Goal: Information Seeking & Learning: Learn about a topic

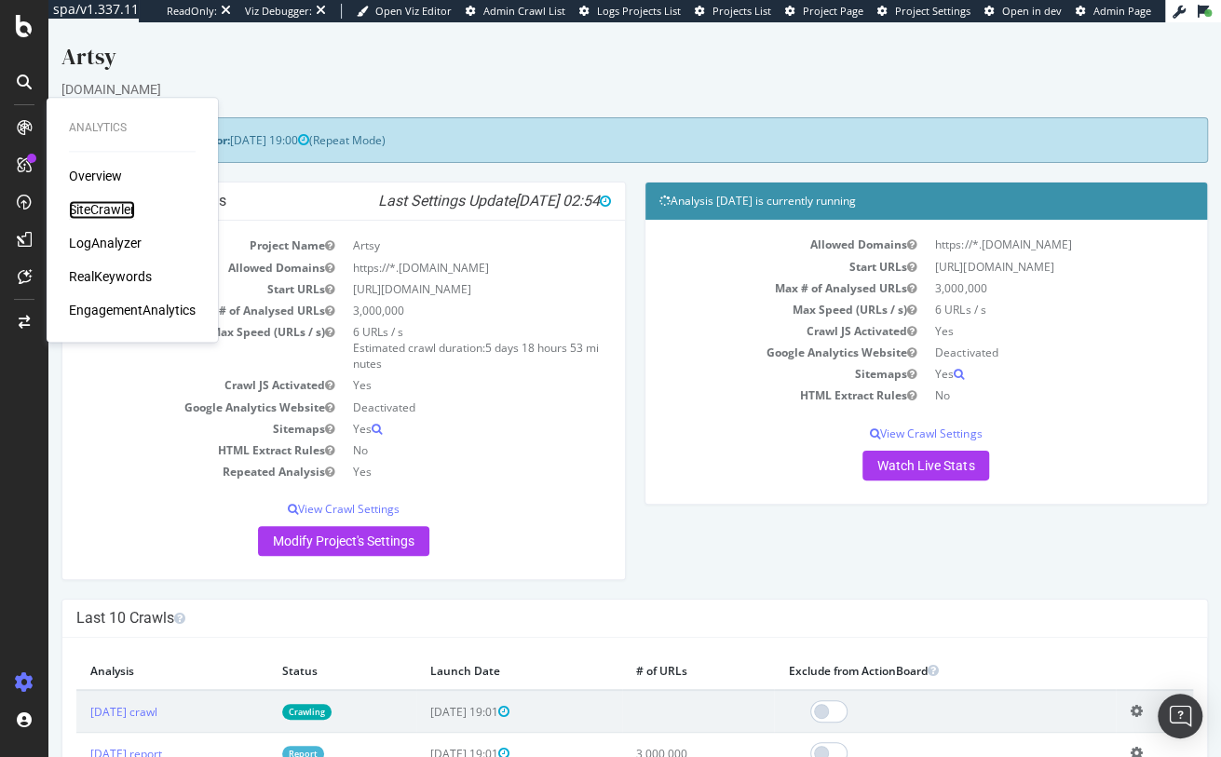
click at [86, 210] on div "SiteCrawler" at bounding box center [102, 209] width 66 height 19
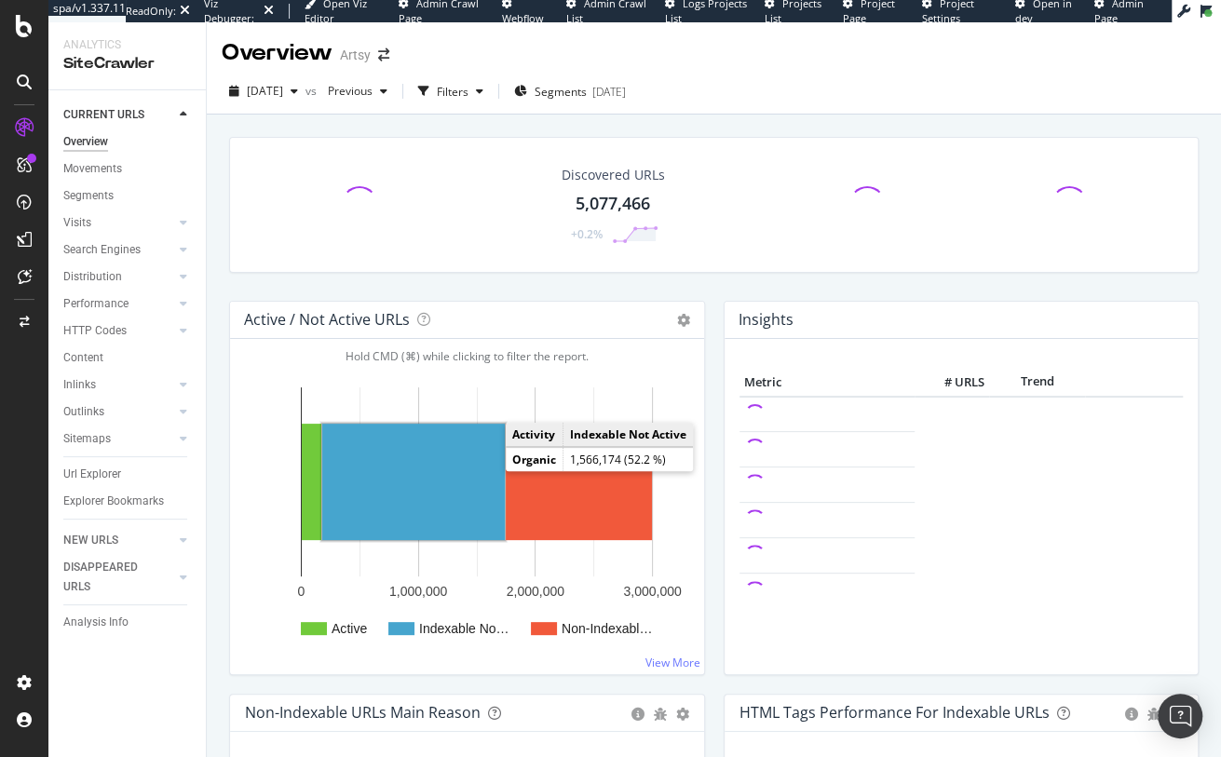
click at [450, 471] on rect "A chart." at bounding box center [413, 482] width 182 height 116
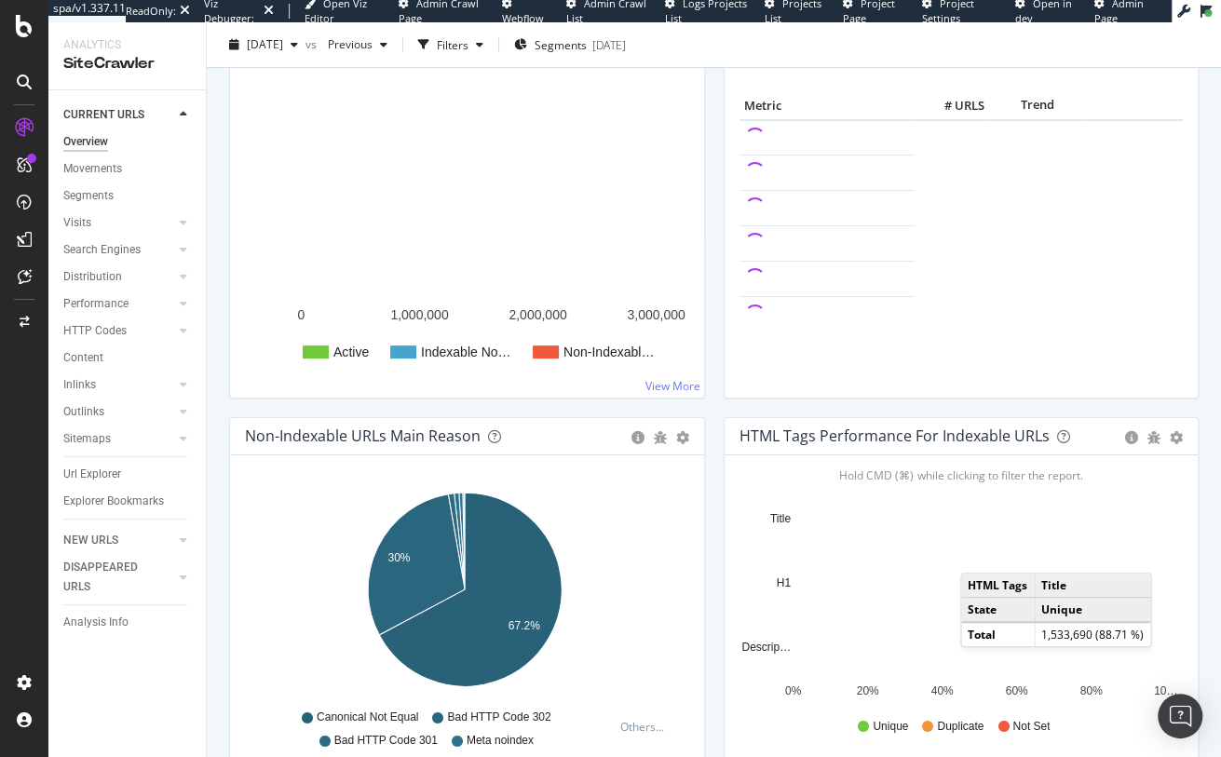
scroll to position [291, 0]
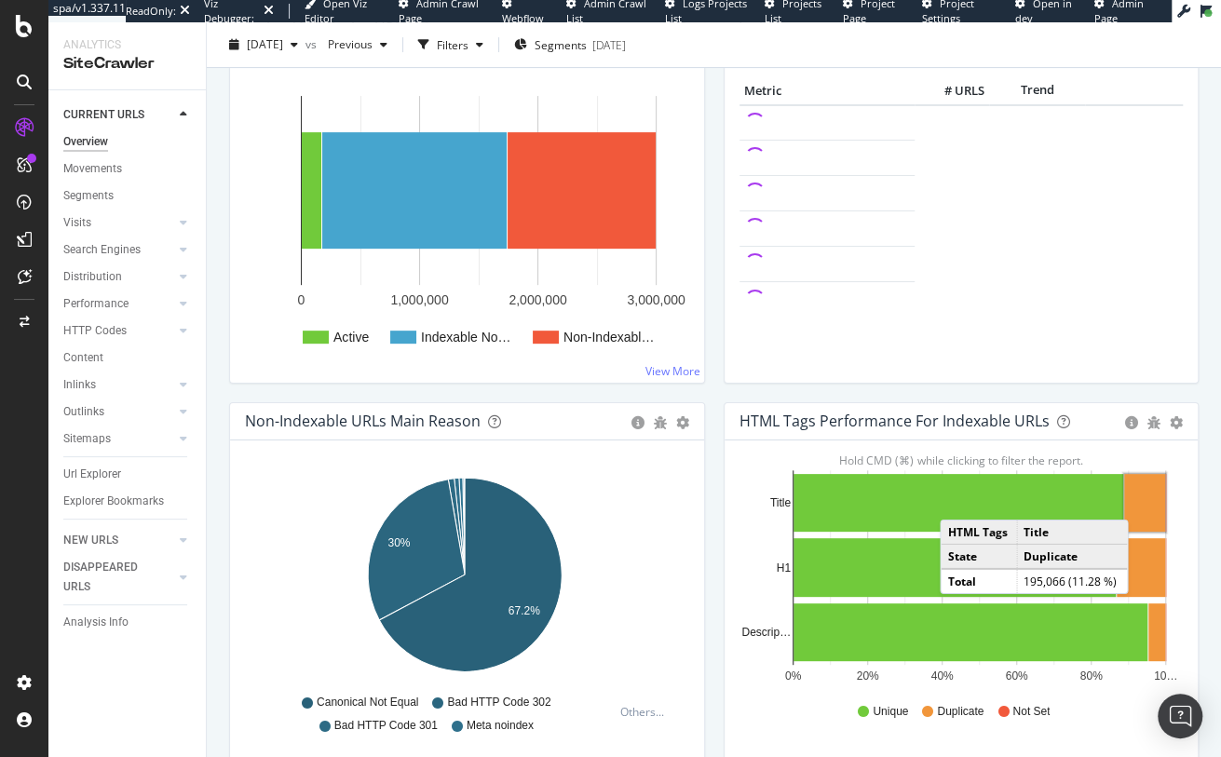
click at [1137, 498] on rect "A chart." at bounding box center [1144, 503] width 41 height 58
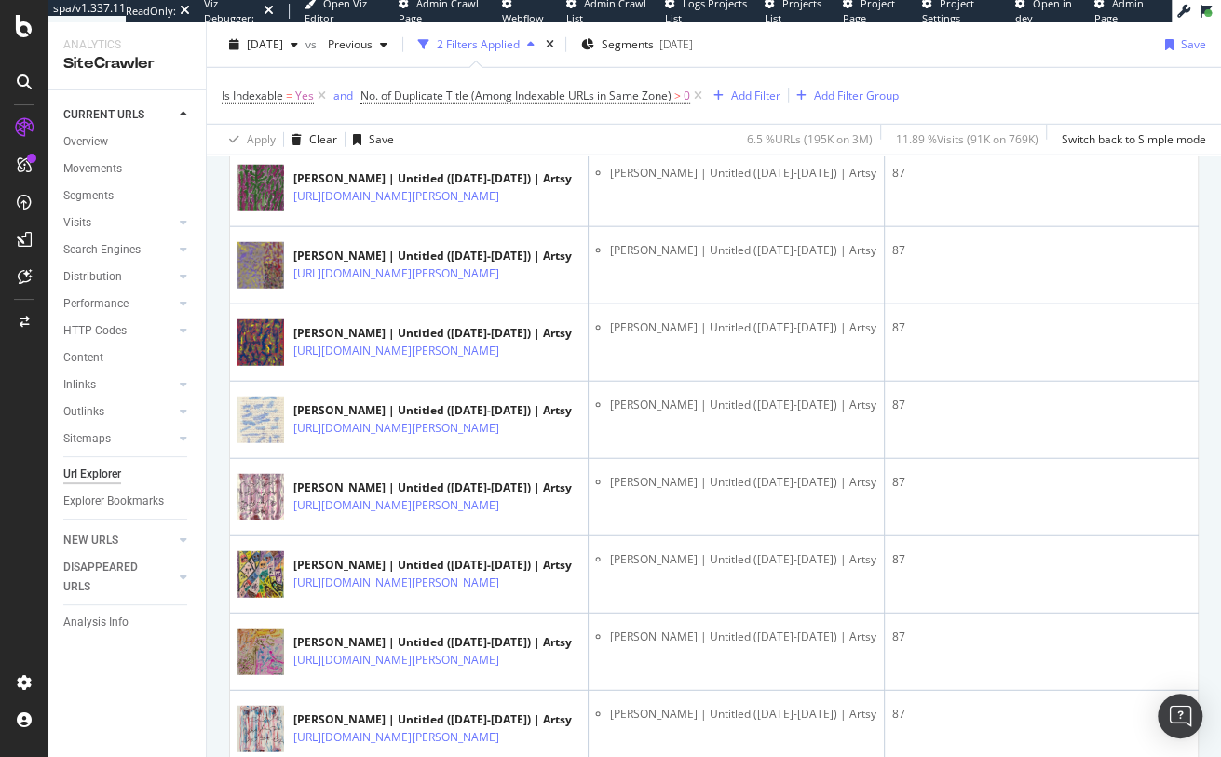
scroll to position [2361, 0]
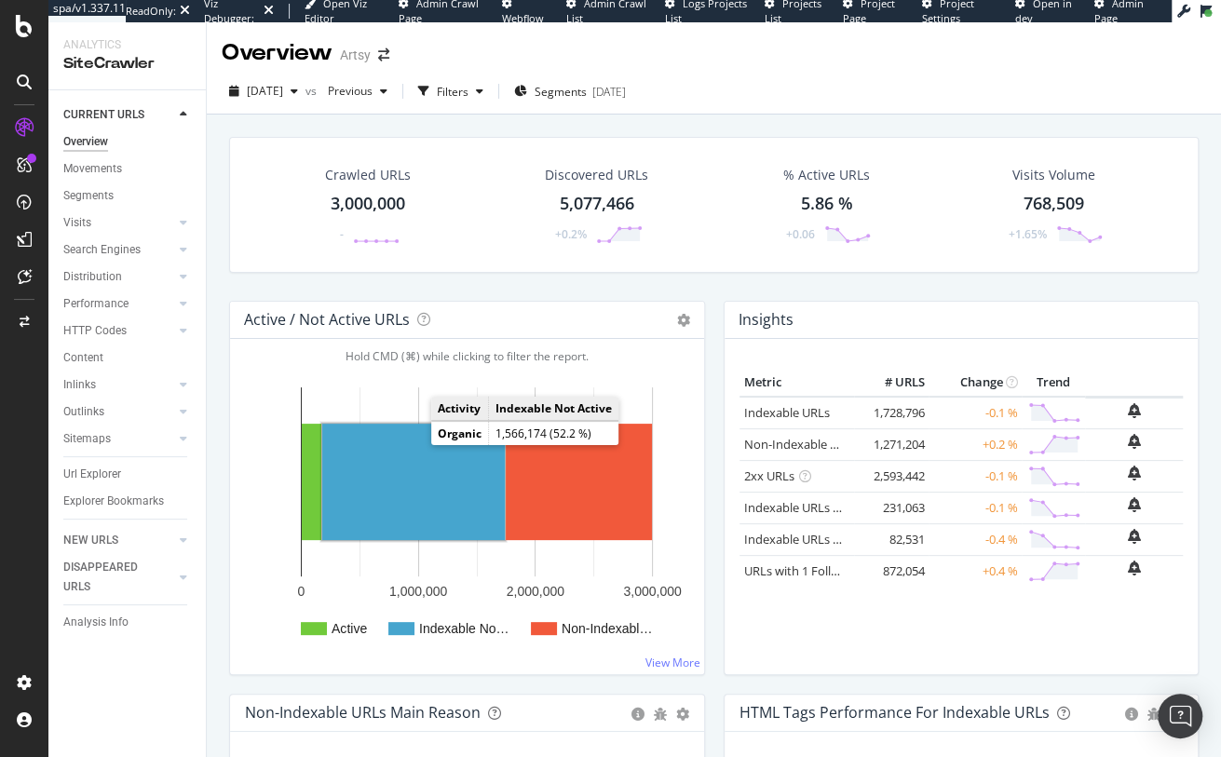
click at [392, 476] on rect "A chart." at bounding box center [413, 482] width 182 height 116
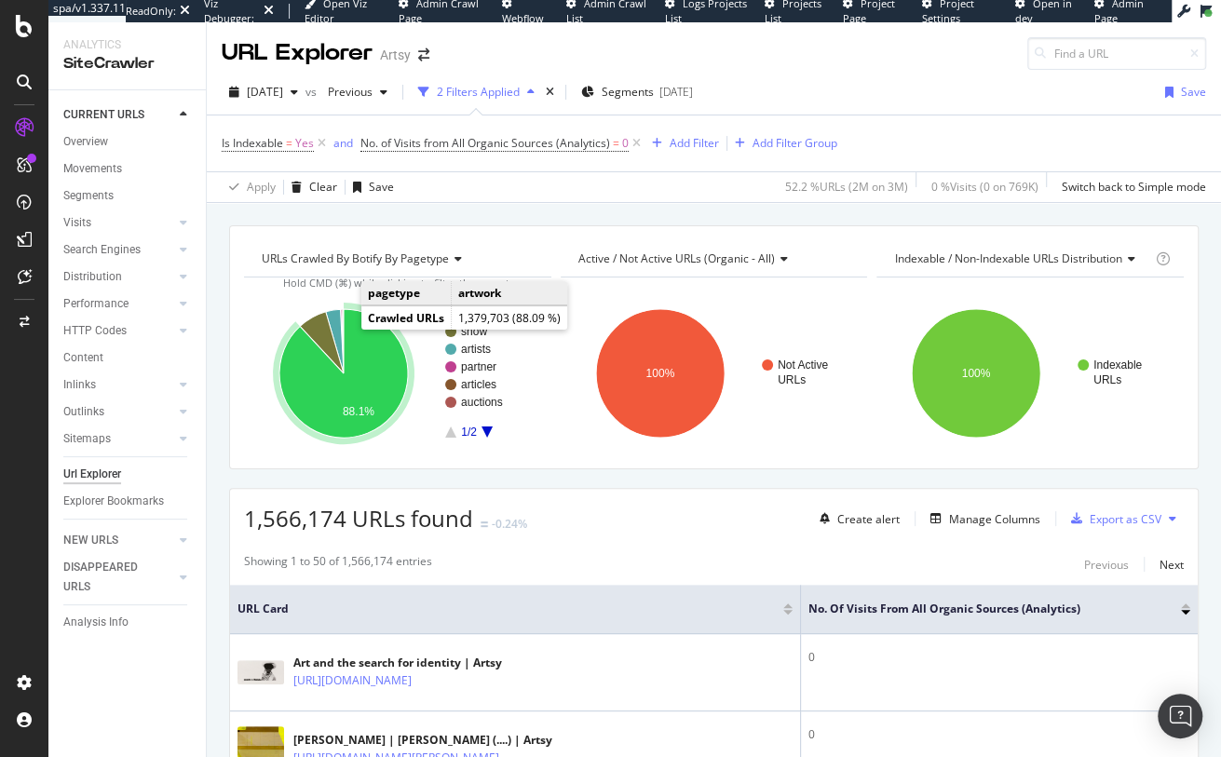
click at [370, 373] on icon "A chart." at bounding box center [343, 373] width 128 height 128
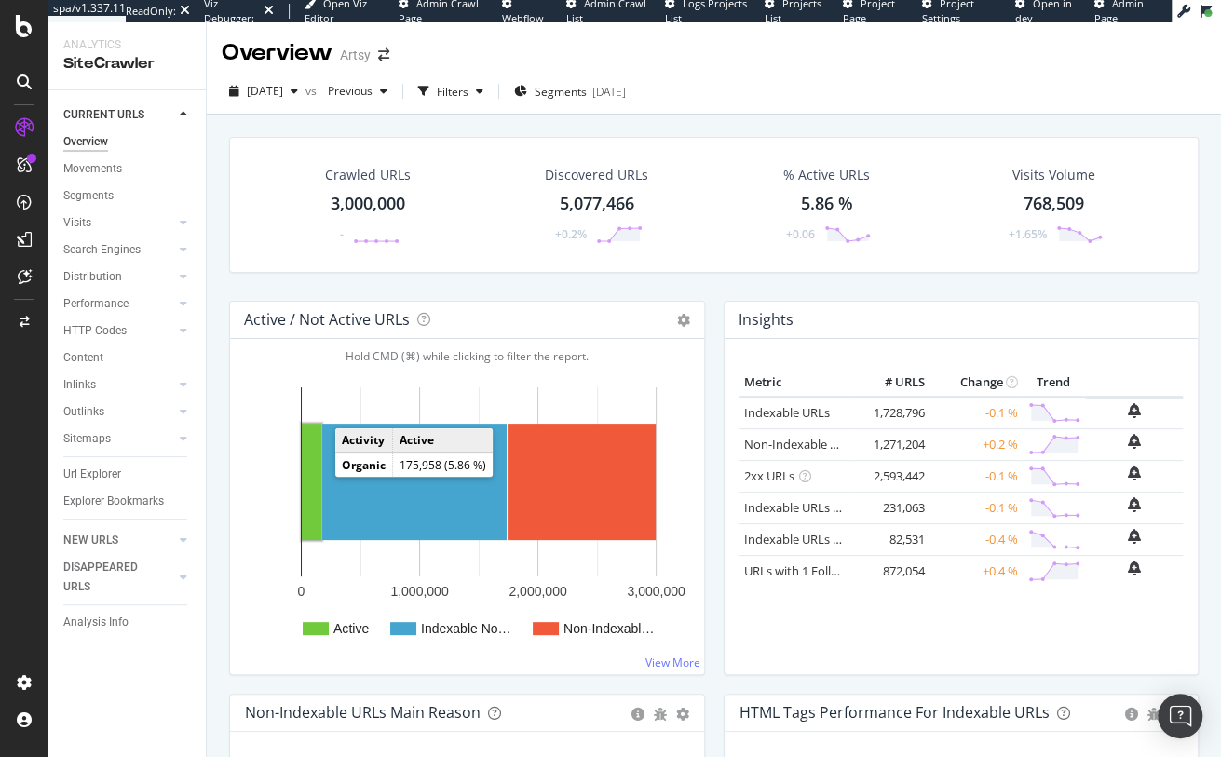
click at [314, 474] on rect "A chart." at bounding box center [312, 482] width 20 height 116
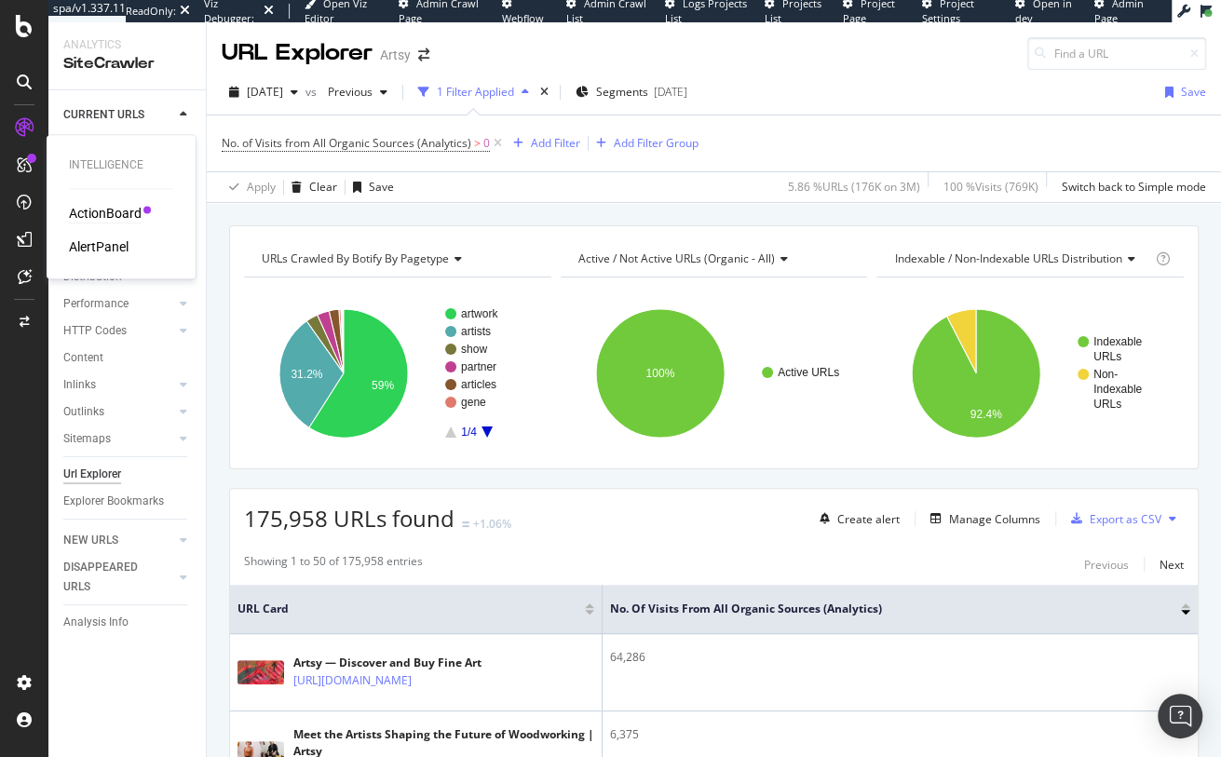
click at [116, 211] on div "ActionBoard" at bounding box center [105, 213] width 73 height 19
